Goal: Task Accomplishment & Management: Use online tool/utility

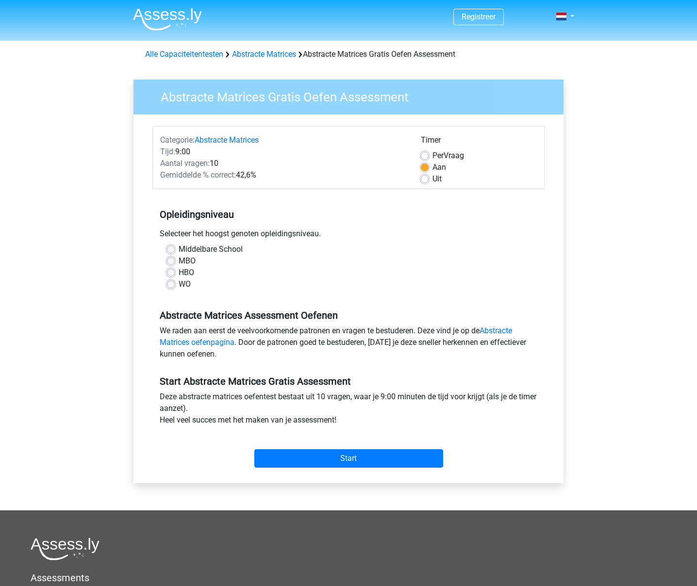
click at [171, 268] on div "HBO" at bounding box center [348, 273] width 363 height 12
click at [179, 272] on label "HBO" at bounding box center [187, 273] width 16 height 12
click at [171, 272] on input "HBO" at bounding box center [171, 272] width 8 height 10
radio input "true"
click at [179, 272] on label "HBO" at bounding box center [187, 273] width 16 height 12
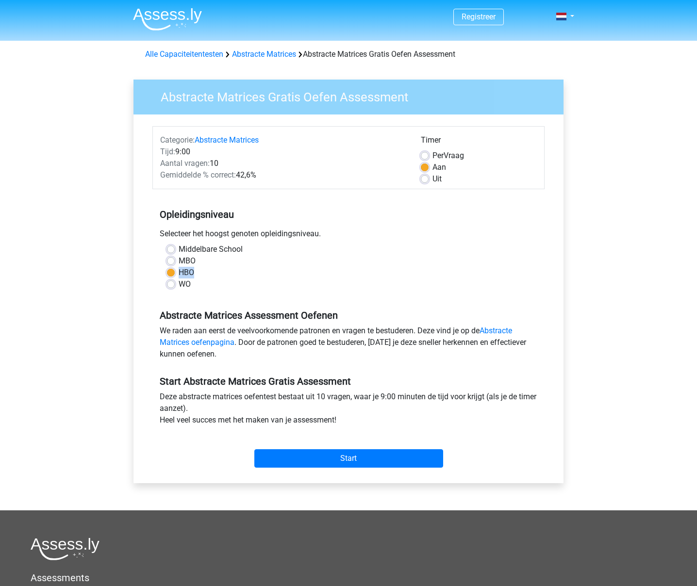
click at [171, 272] on input "HBO" at bounding box center [171, 272] width 8 height 10
click at [396, 459] on input "Start" at bounding box center [348, 458] width 189 height 18
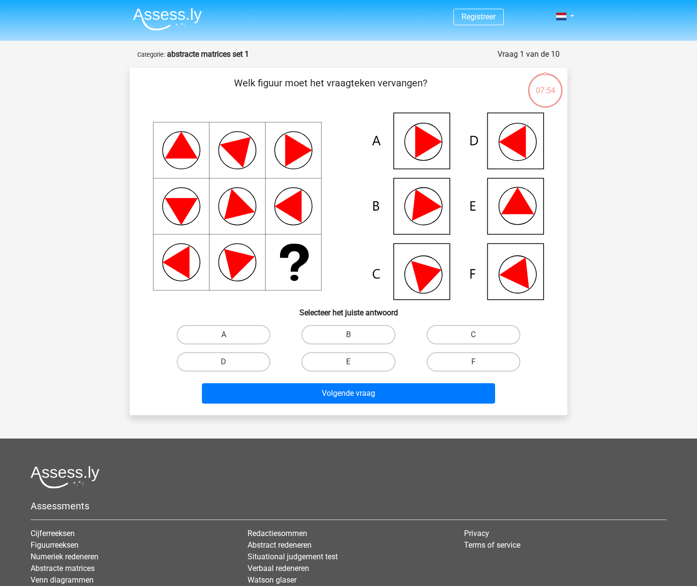
click at [529, 210] on icon at bounding box center [517, 200] width 33 height 27
click at [508, 206] on icon at bounding box center [517, 200] width 33 height 27
click at [359, 362] on label "E" at bounding box center [348, 361] width 94 height 19
click at [355, 362] on input "E" at bounding box center [351, 365] width 6 height 6
radio input "true"
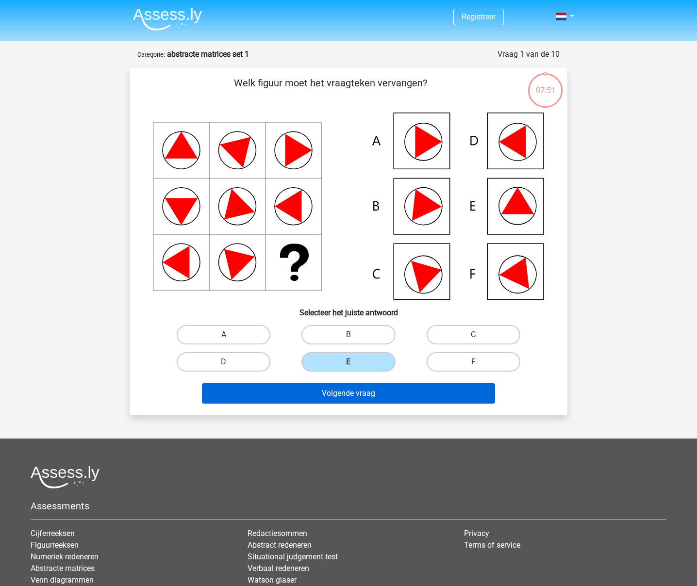
click at [363, 401] on button "Volgende vraag" at bounding box center [348, 393] width 293 height 20
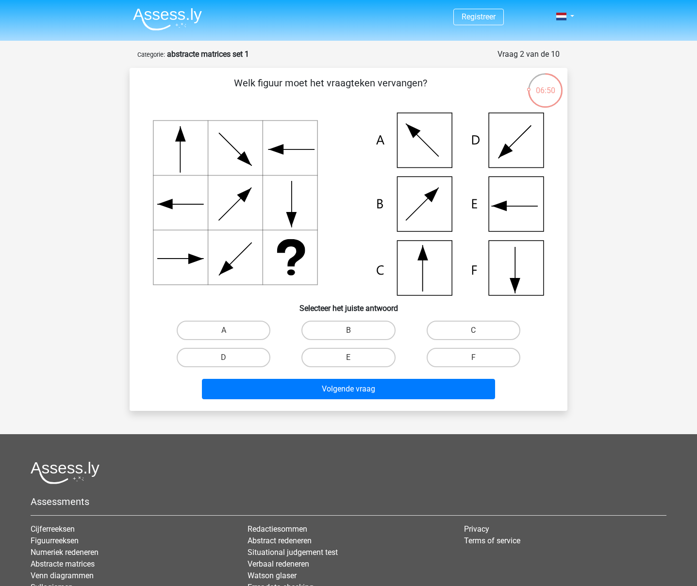
click at [436, 274] on icon at bounding box center [348, 204] width 391 height 183
click at [474, 324] on label "C" at bounding box center [473, 330] width 94 height 19
click at [474, 330] on input "C" at bounding box center [476, 333] width 6 height 6
radio input "true"
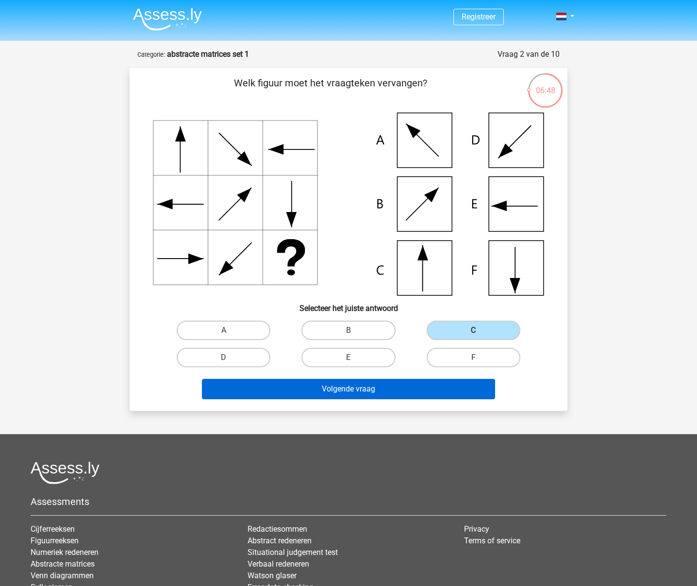
click at [403, 388] on button "Volgende vraag" at bounding box center [348, 389] width 293 height 20
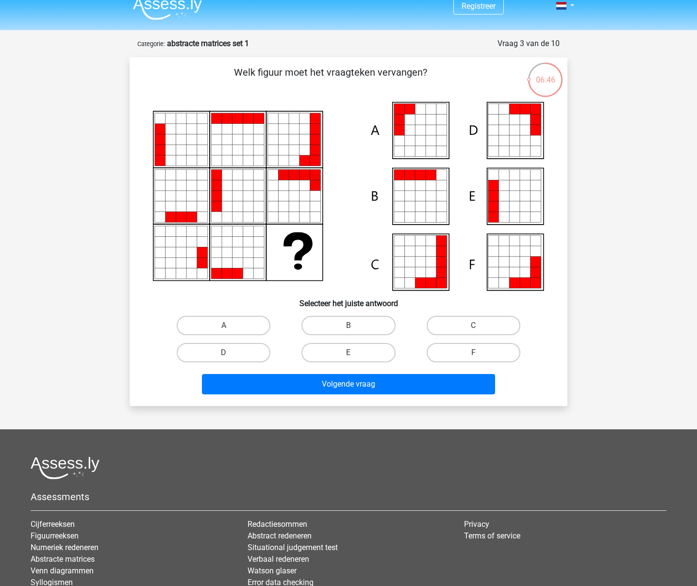
scroll to position [9, 0]
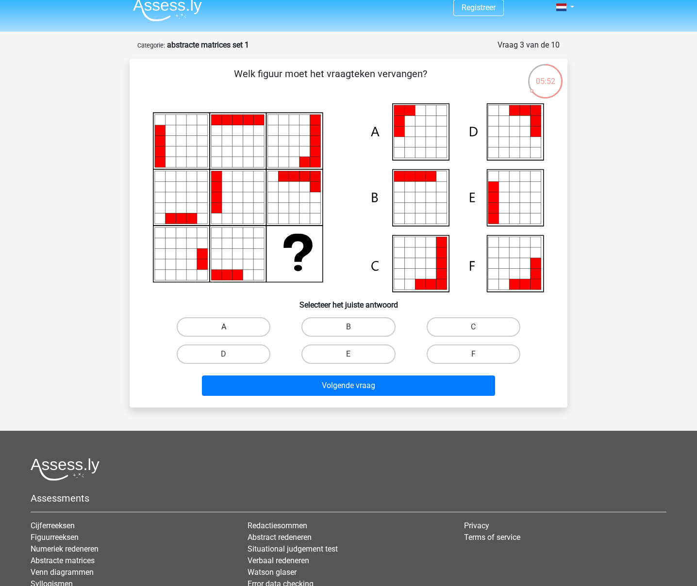
click at [211, 323] on label "A" at bounding box center [224, 326] width 94 height 19
click at [224, 327] on input "A" at bounding box center [227, 330] width 6 height 6
radio input "true"
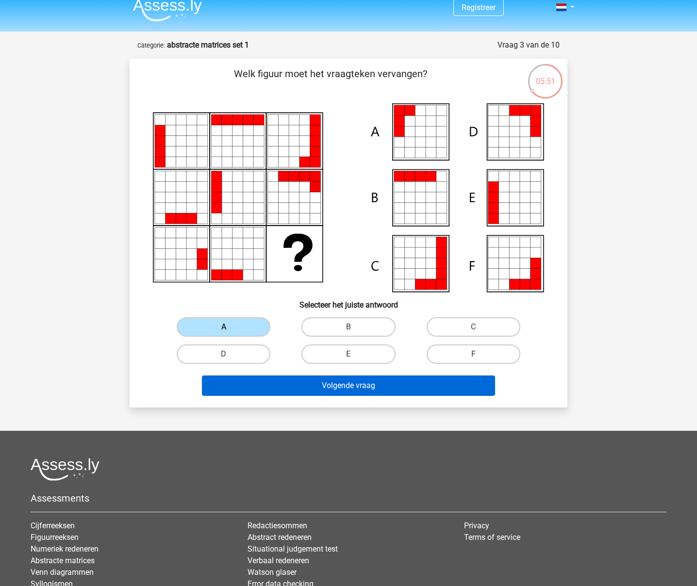
click at [427, 393] on button "Volgende vraag" at bounding box center [348, 385] width 293 height 20
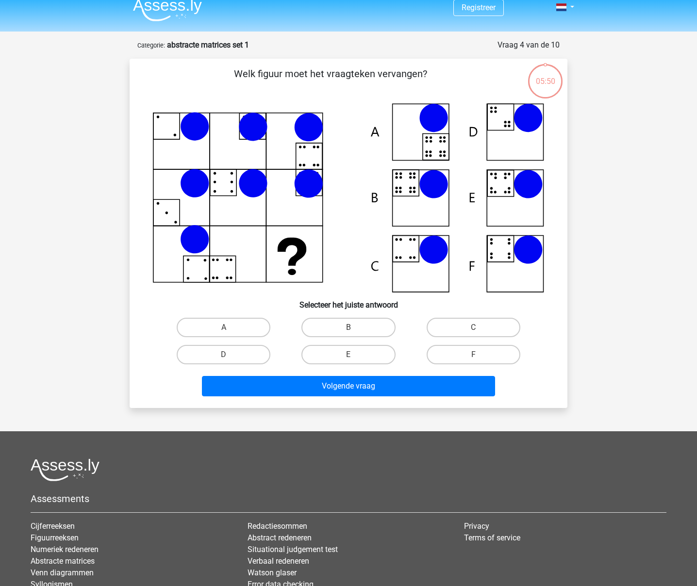
scroll to position [49, 0]
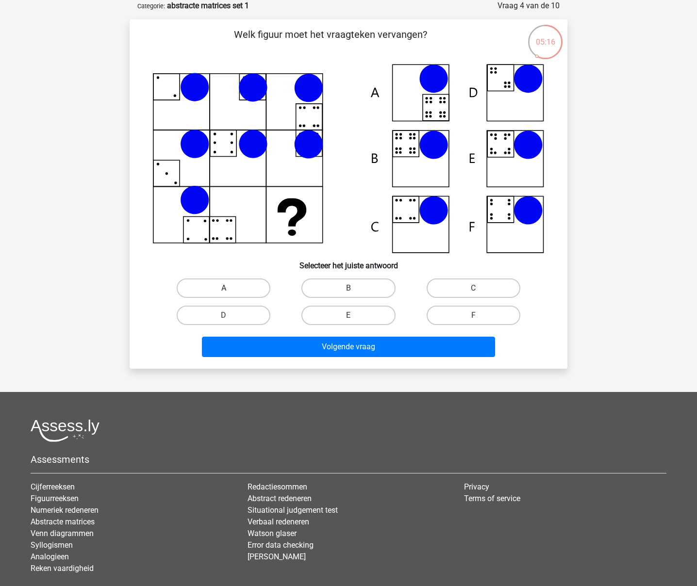
click at [240, 282] on label "A" at bounding box center [224, 287] width 94 height 19
click at [230, 288] on input "A" at bounding box center [227, 291] width 6 height 6
radio input "true"
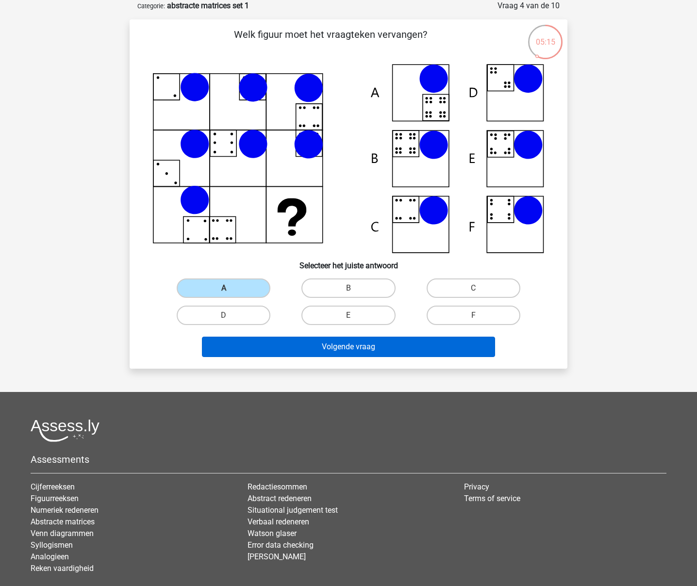
click at [286, 344] on button "Volgende vraag" at bounding box center [348, 347] width 293 height 20
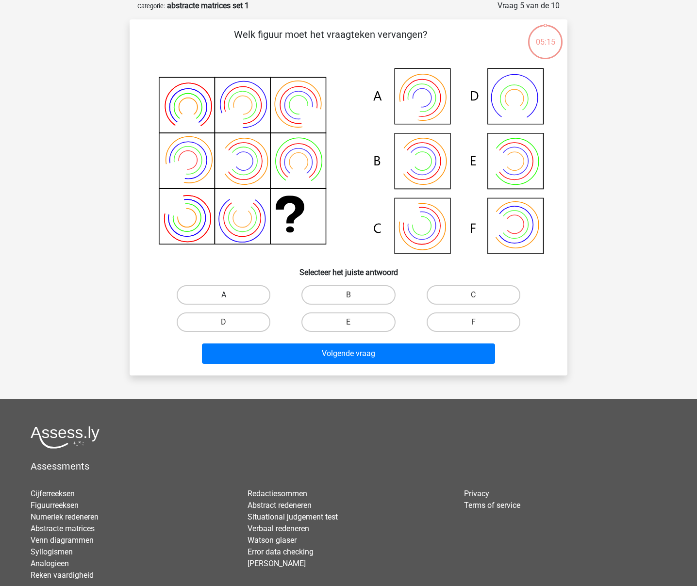
click at [252, 299] on label "A" at bounding box center [224, 294] width 94 height 19
click at [230, 299] on input "A" at bounding box center [227, 298] width 6 height 6
radio input "true"
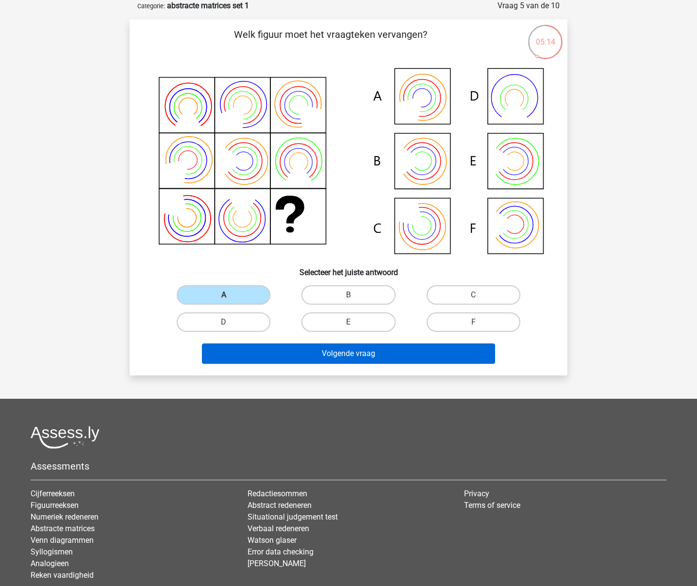
click at [297, 354] on button "Volgende vraag" at bounding box center [348, 353] width 293 height 20
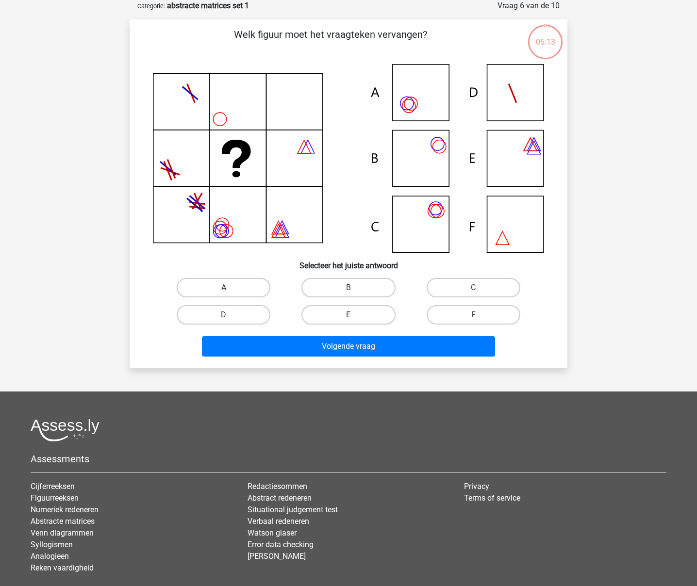
click at [241, 290] on label "A" at bounding box center [224, 287] width 94 height 19
click at [230, 290] on input "A" at bounding box center [227, 291] width 6 height 6
radio input "true"
click at [256, 326] on div "D" at bounding box center [223, 314] width 125 height 27
click at [259, 333] on div "Volgende vraag" at bounding box center [348, 344] width 407 height 32
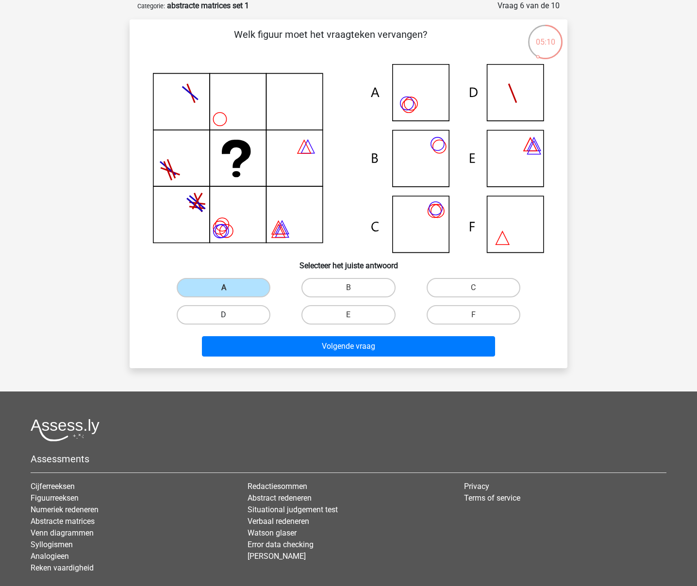
drag, startPoint x: 277, startPoint y: 350, endPoint x: 256, endPoint y: 307, distance: 47.9
click at [277, 349] on button "Volgende vraag" at bounding box center [348, 346] width 293 height 20
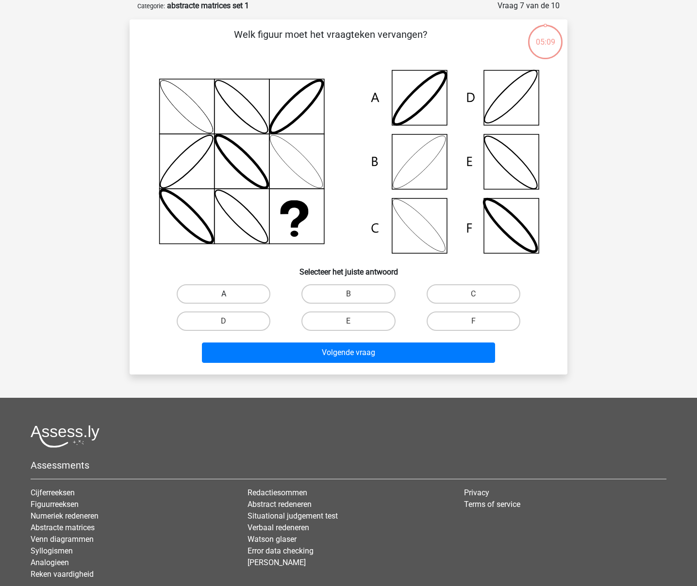
click at [241, 286] on label "A" at bounding box center [224, 293] width 94 height 19
click at [230, 294] on input "A" at bounding box center [227, 297] width 6 height 6
radio input "true"
drag, startPoint x: 275, startPoint y: 356, endPoint x: 258, endPoint y: 309, distance: 49.6
click at [275, 356] on button "Volgende vraag" at bounding box center [348, 352] width 293 height 20
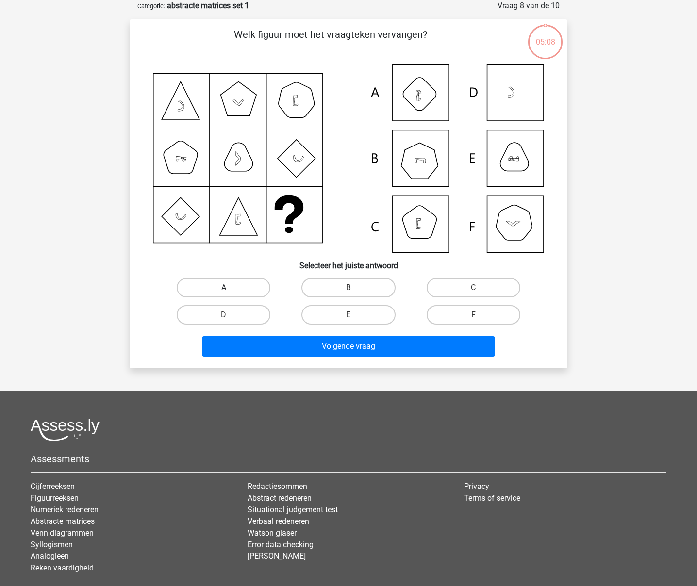
click at [243, 288] on label "A" at bounding box center [224, 287] width 94 height 19
click at [230, 288] on input "A" at bounding box center [227, 291] width 6 height 6
radio input "true"
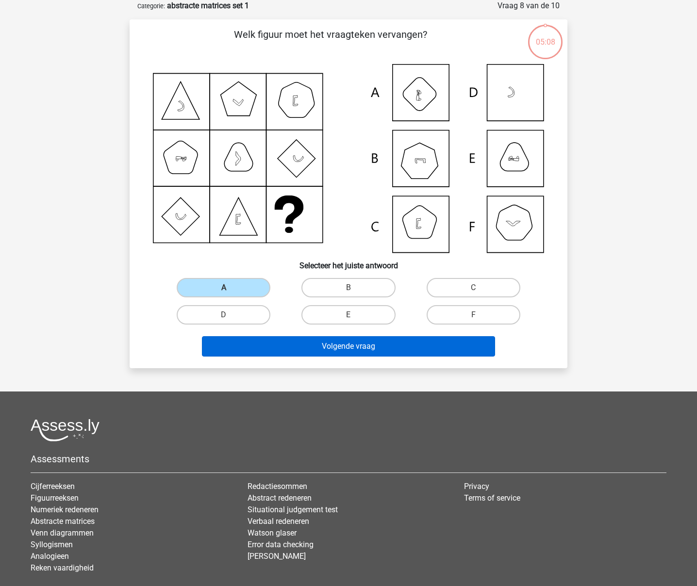
click at [302, 353] on button "Volgende vraag" at bounding box center [348, 346] width 293 height 20
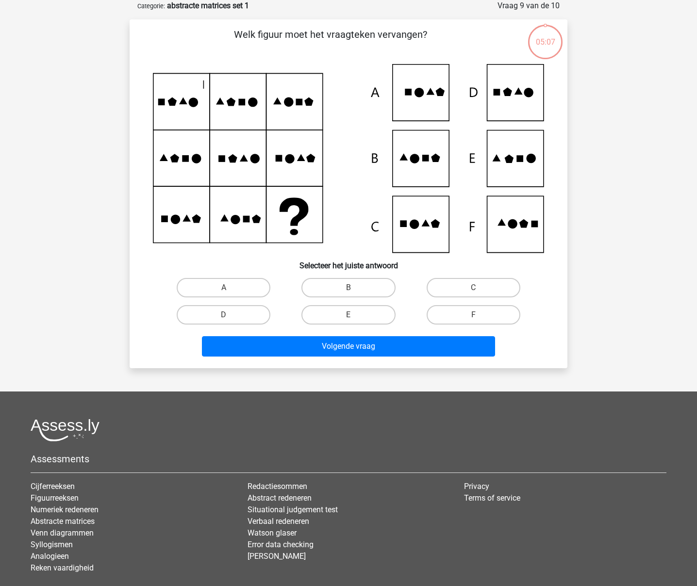
click at [232, 290] on label "A" at bounding box center [224, 287] width 94 height 19
click at [230, 290] on input "A" at bounding box center [227, 291] width 6 height 6
radio input "true"
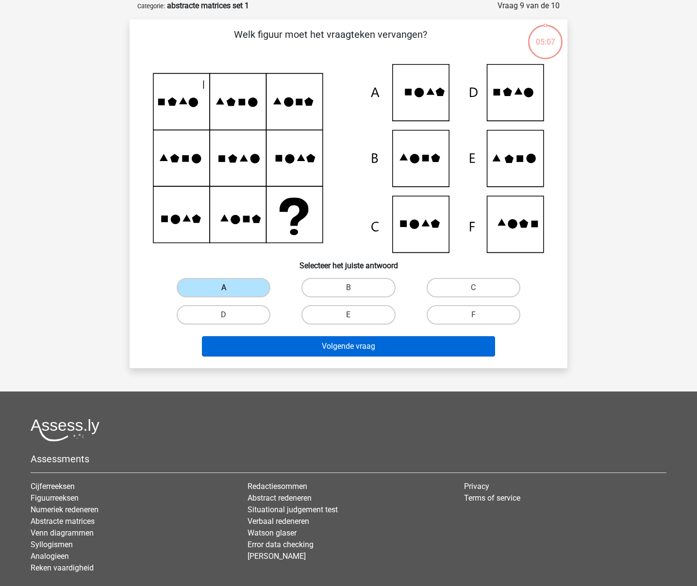
click at [277, 343] on button "Volgende vraag" at bounding box center [348, 346] width 293 height 20
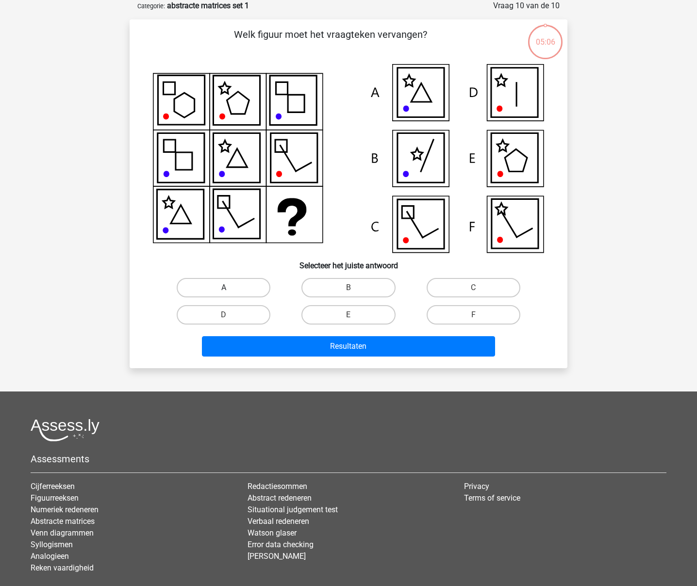
click at [235, 289] on label "A" at bounding box center [224, 287] width 94 height 19
click at [230, 289] on input "A" at bounding box center [227, 291] width 6 height 6
radio input "true"
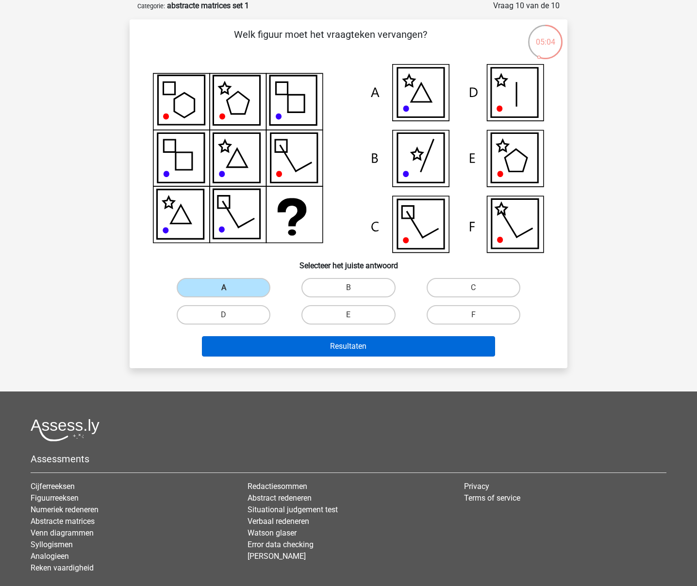
click at [297, 345] on button "Resultaten" at bounding box center [348, 346] width 293 height 20
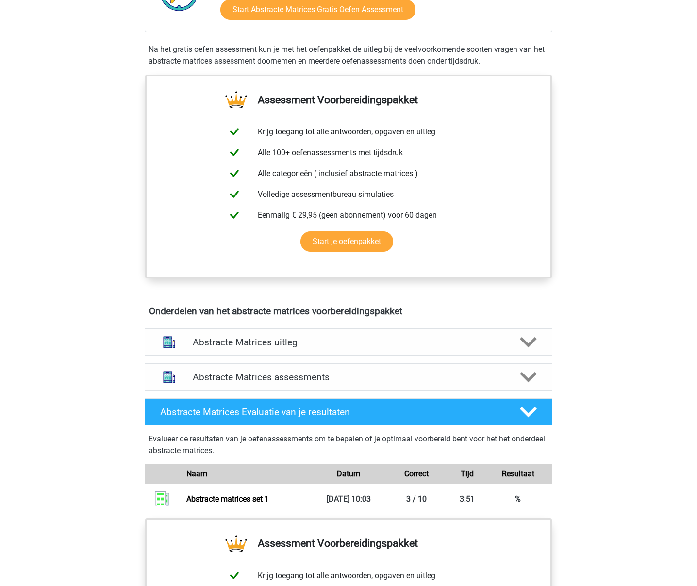
scroll to position [316, 0]
